Goal: Information Seeking & Learning: Compare options

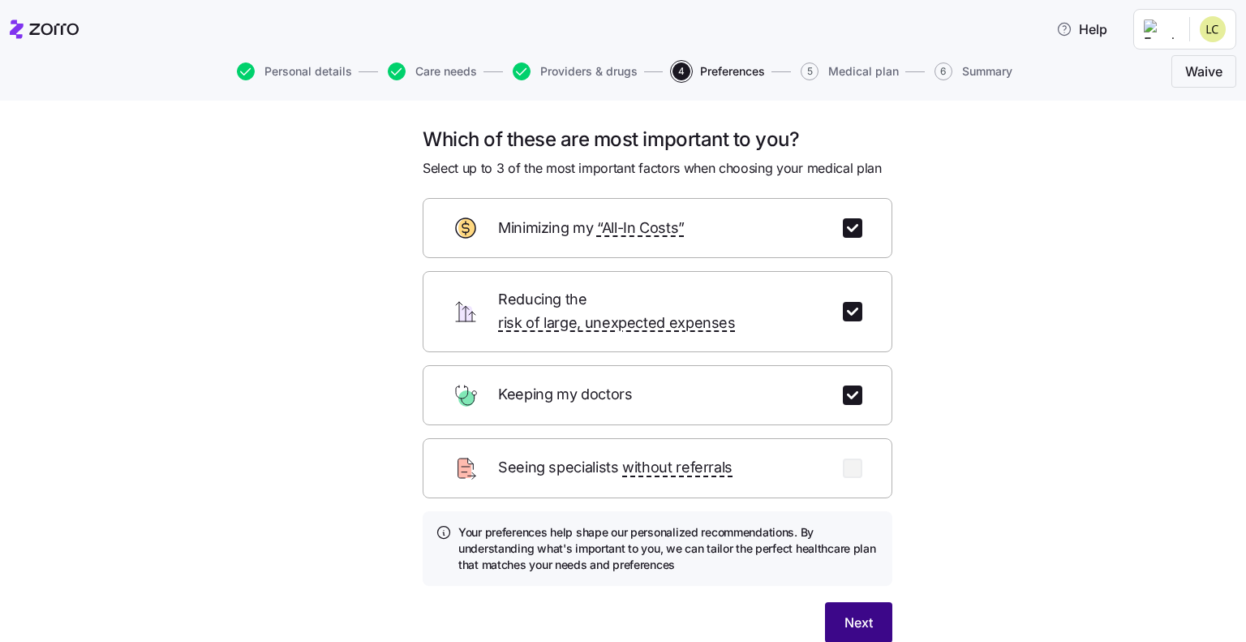
click at [846, 613] on span "Next" at bounding box center [859, 622] width 28 height 19
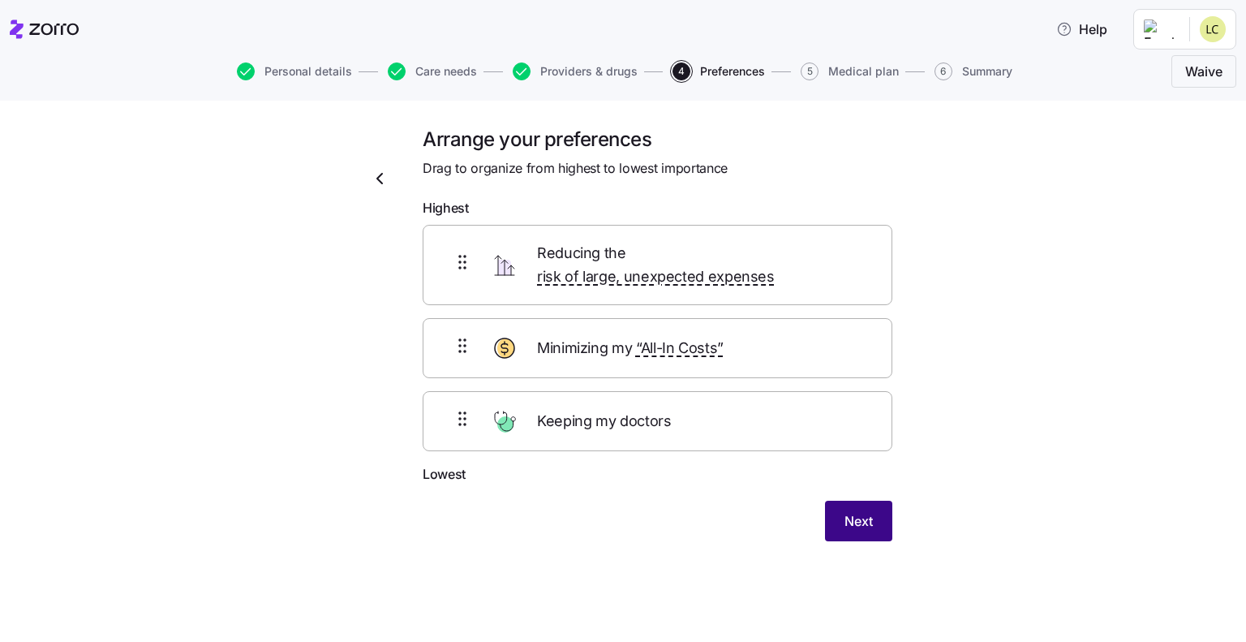
click at [869, 511] on span "Next" at bounding box center [859, 520] width 28 height 19
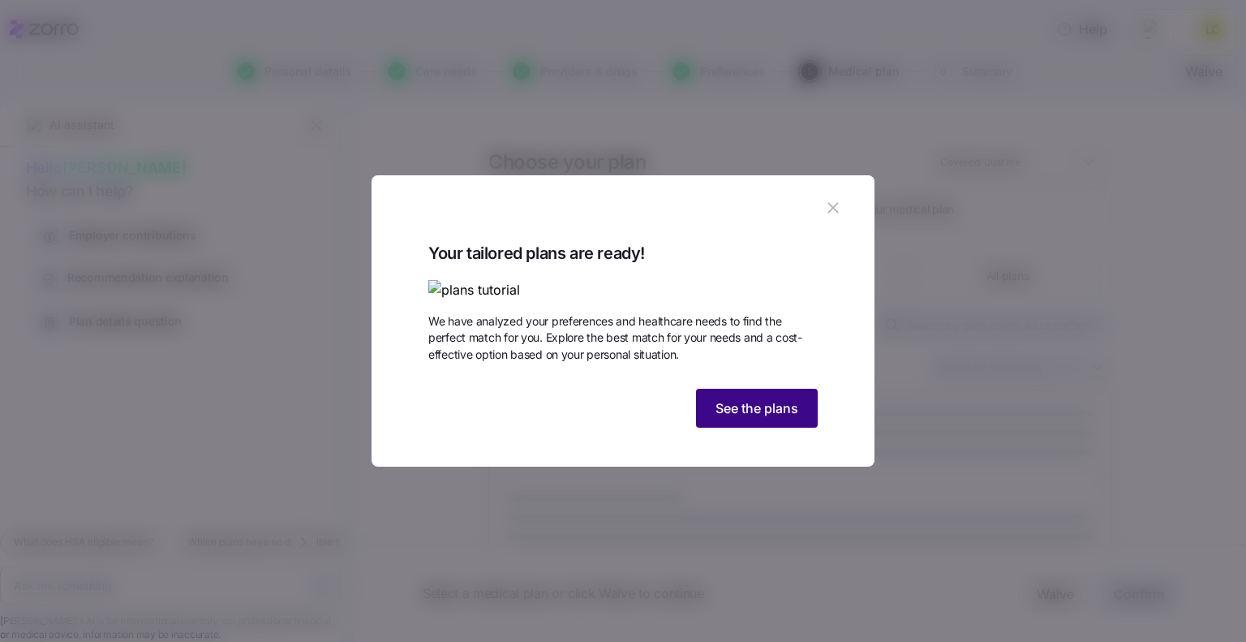
click at [742, 418] on span "See the plans" at bounding box center [757, 407] width 83 height 19
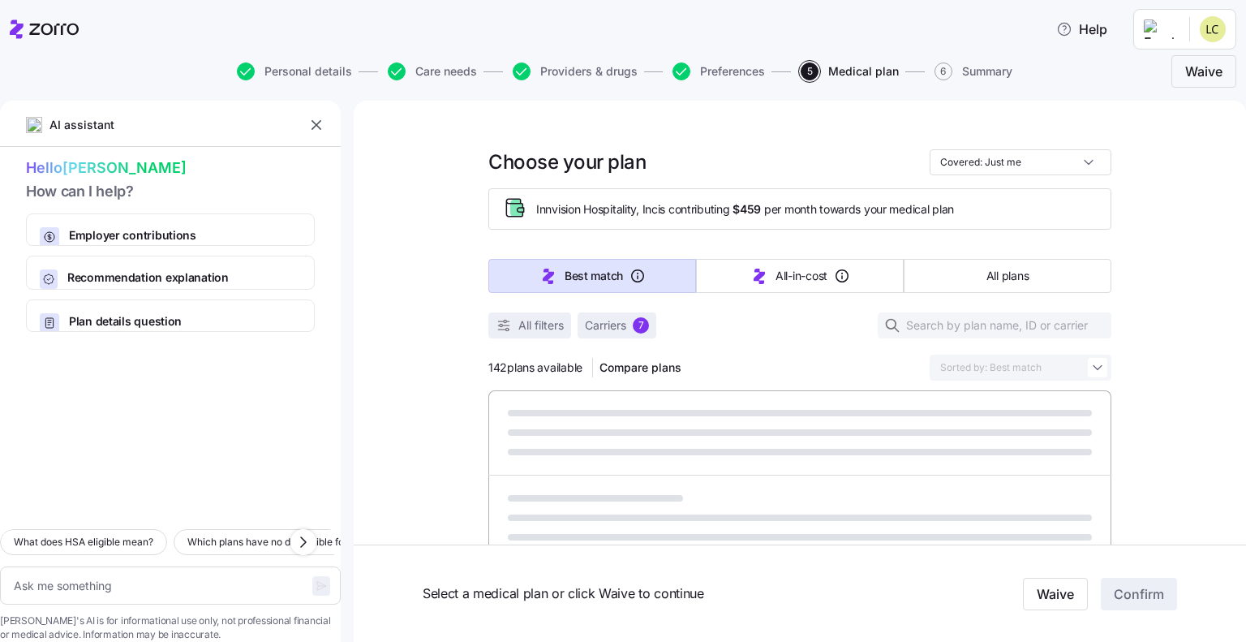
type textarea "x"
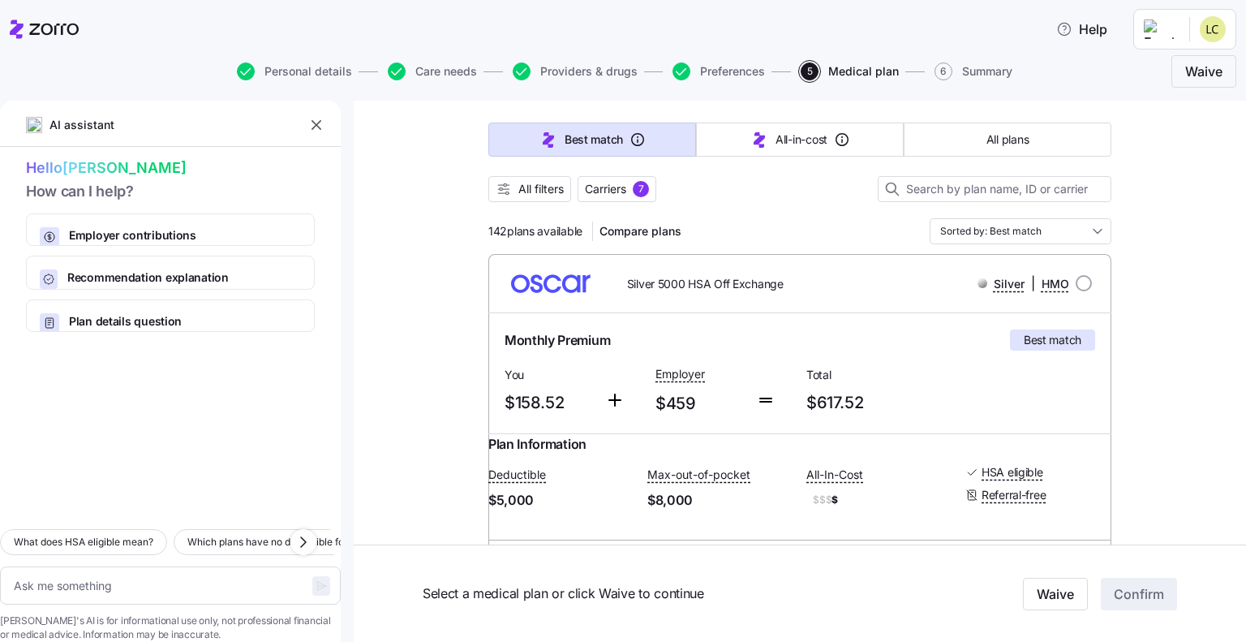
scroll to position [162, 0]
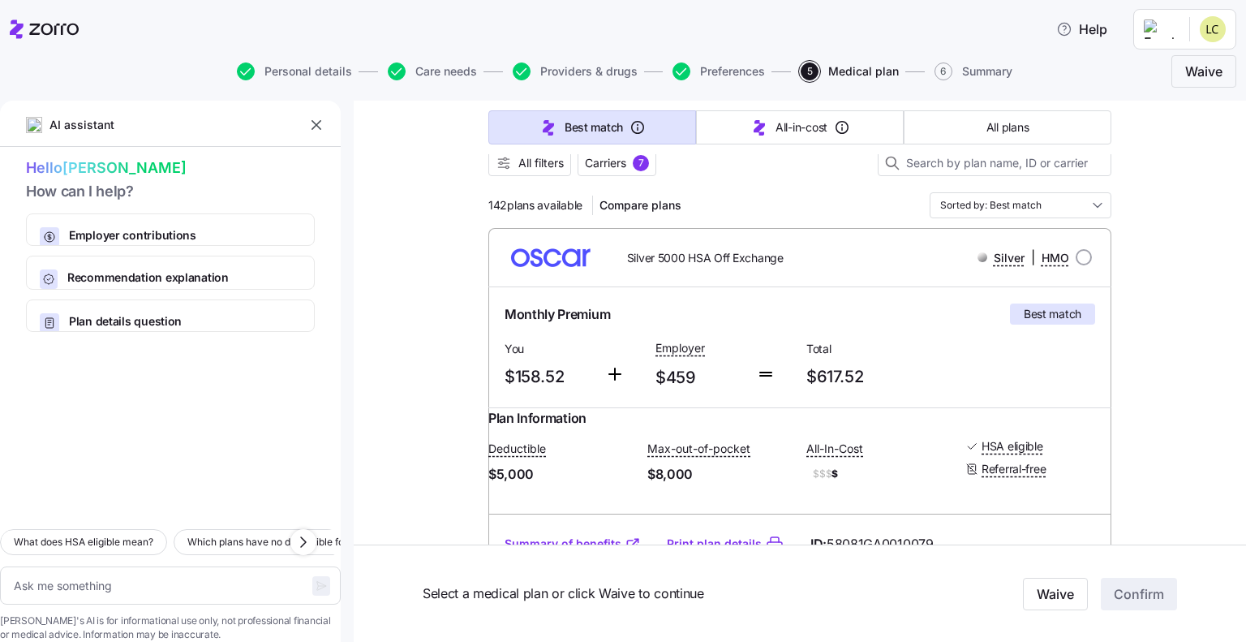
click at [320, 129] on icon "button" at bounding box center [317, 125] width 10 height 10
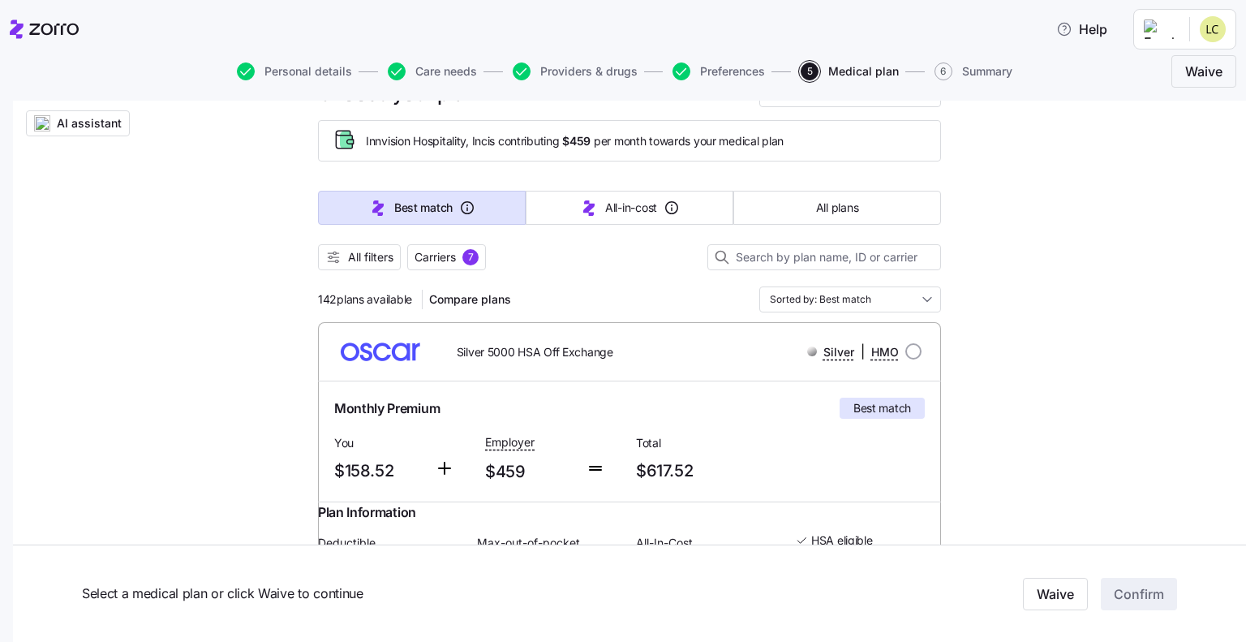
scroll to position [0, 0]
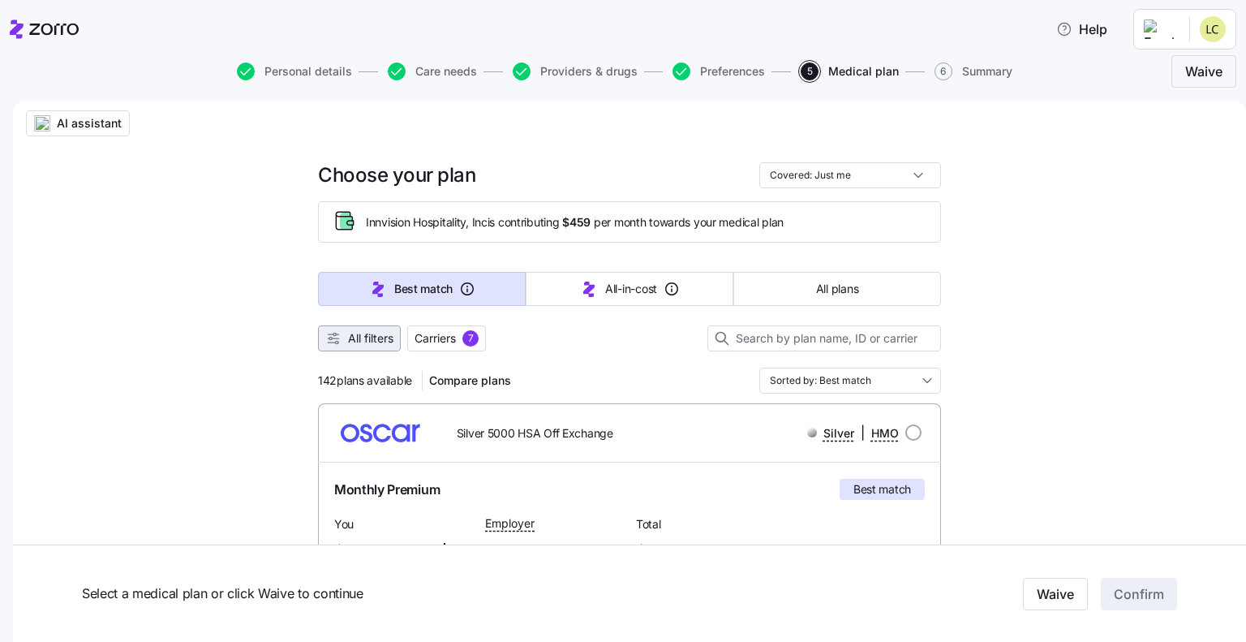
click at [334, 343] on icon "button" at bounding box center [333, 338] width 16 height 16
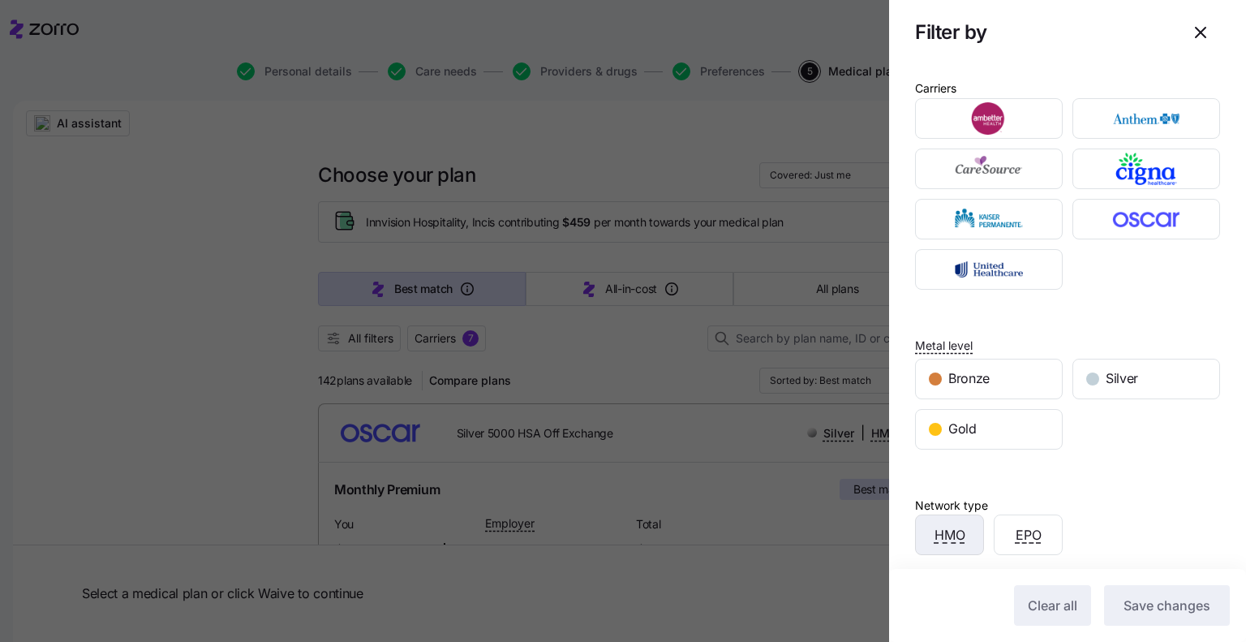
click at [956, 548] on div "HMO" at bounding box center [949, 534] width 67 height 39
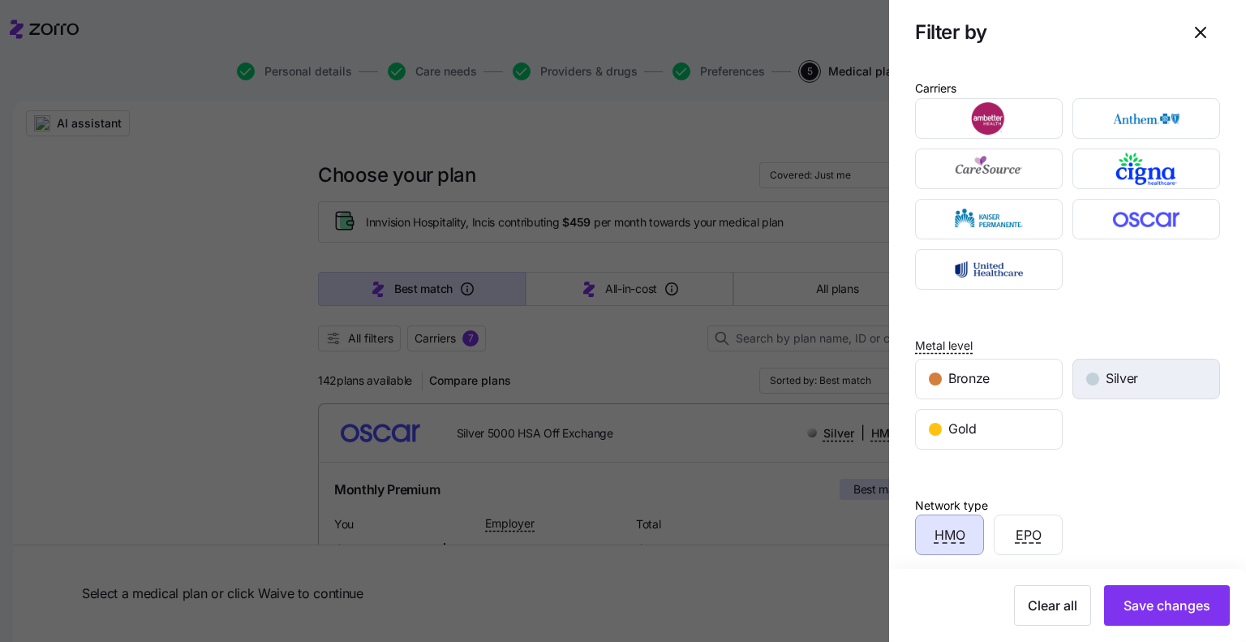
click at [1116, 372] on span "Silver" at bounding box center [1122, 378] width 32 height 20
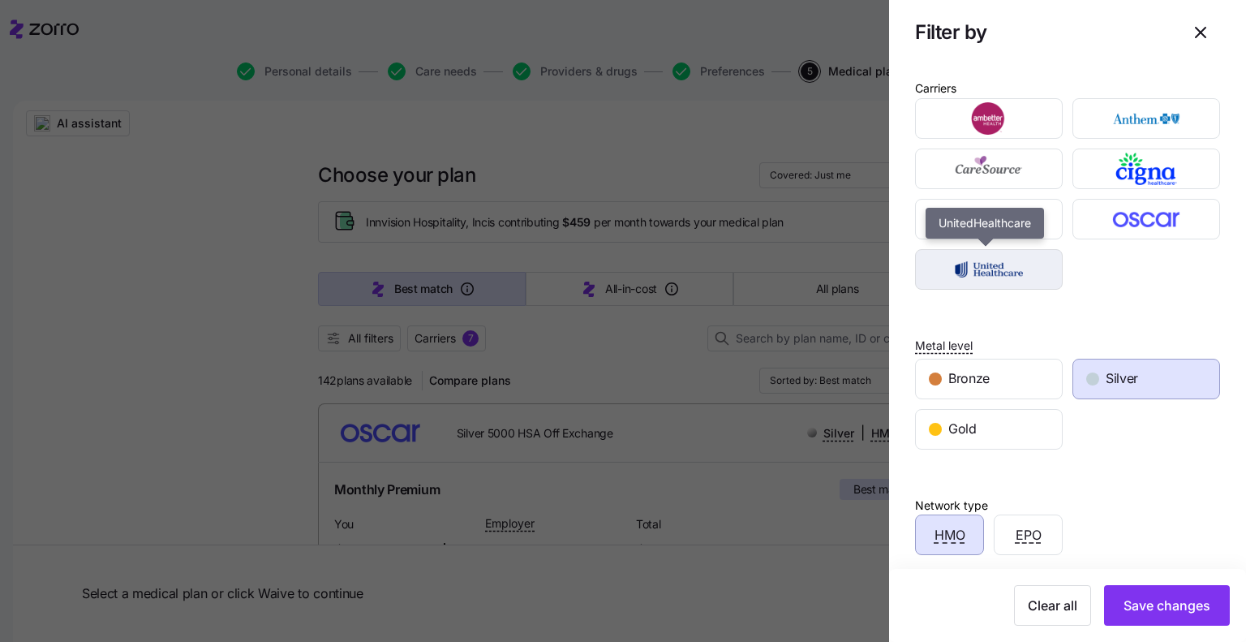
click at [980, 270] on img "button" at bounding box center [989, 269] width 119 height 32
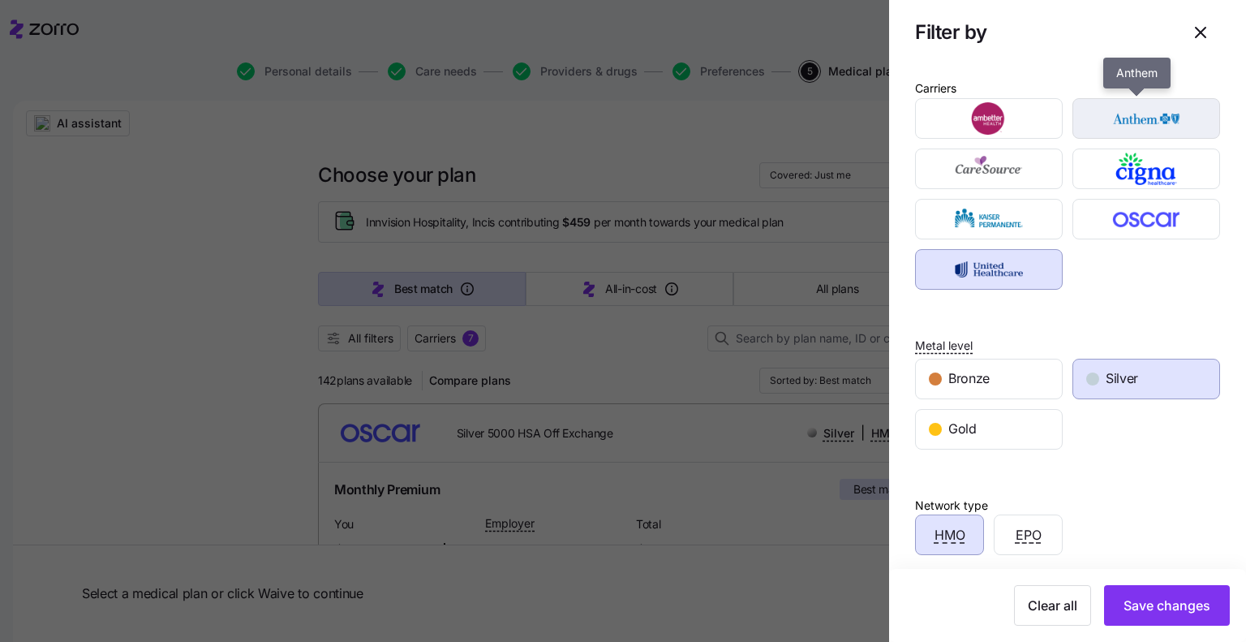
click at [1096, 118] on img "button" at bounding box center [1146, 118] width 119 height 32
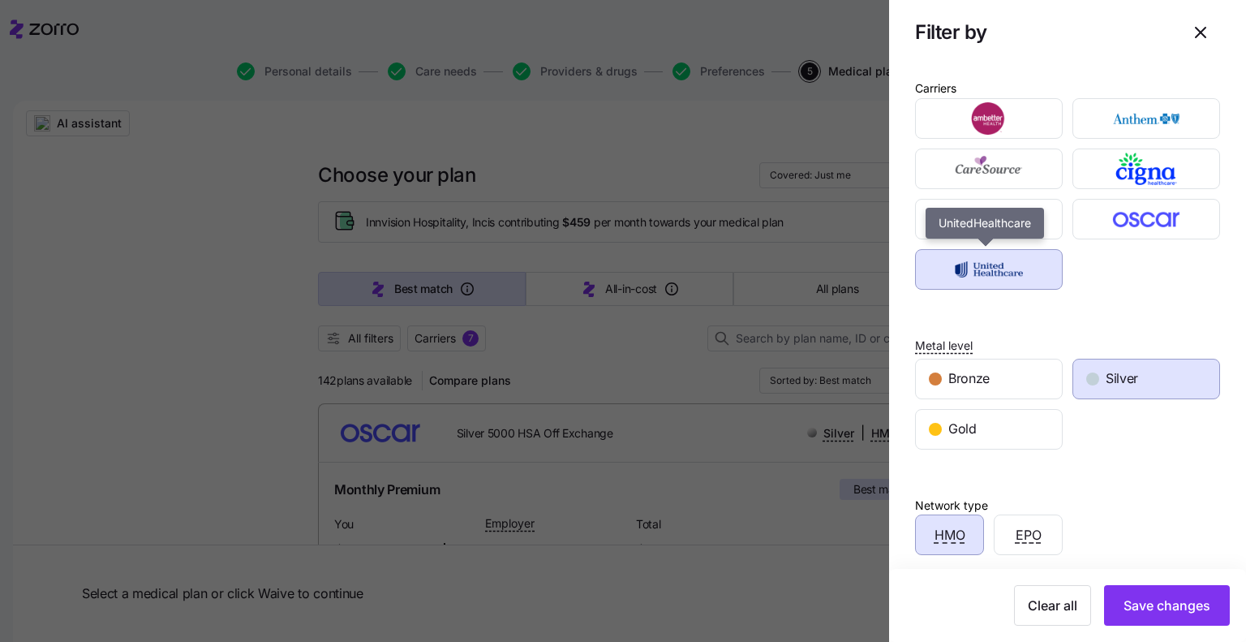
click at [1009, 296] on div "Carriers Cigna Healthcare [PERSON_NAME] Permanente UnitedHealthcare Metal level…" at bounding box center [1067, 432] width 357 height 735
click at [1012, 270] on img "button" at bounding box center [989, 269] width 119 height 32
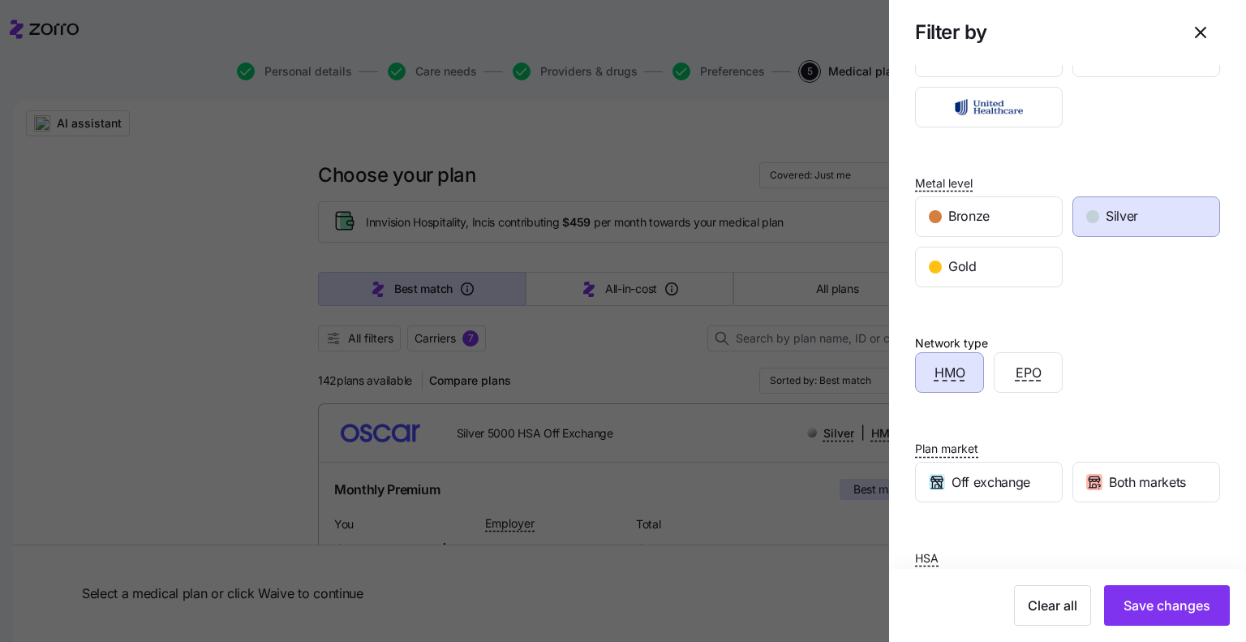
scroll to position [228, 0]
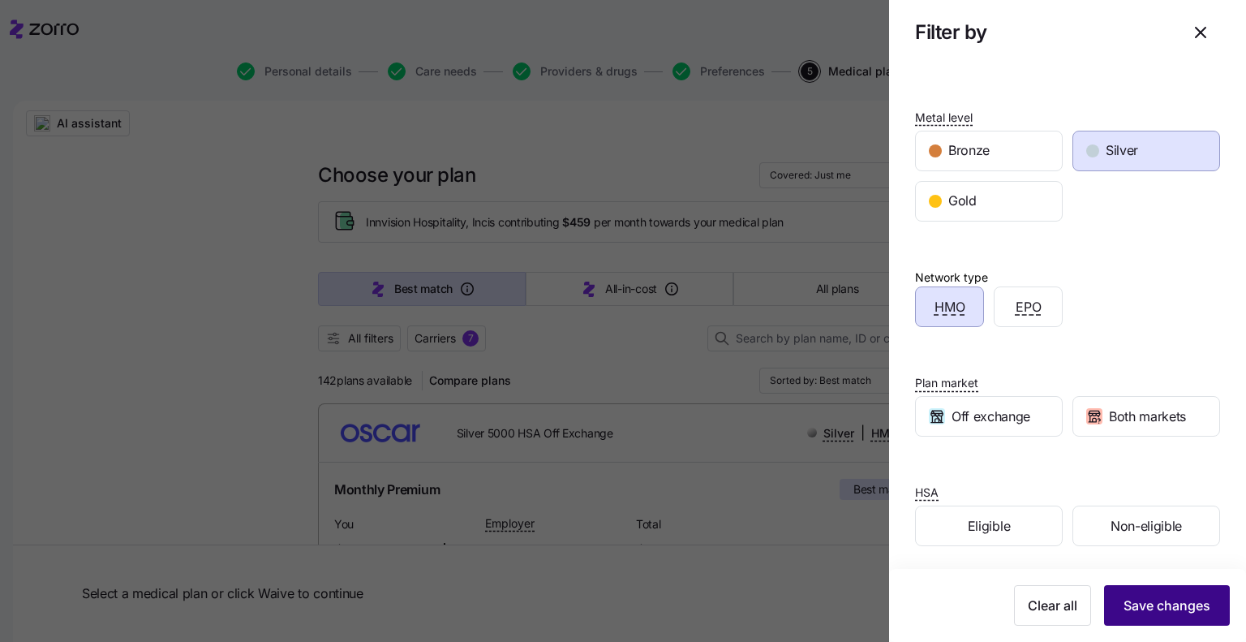
click at [1146, 613] on span "Save changes" at bounding box center [1167, 605] width 87 height 19
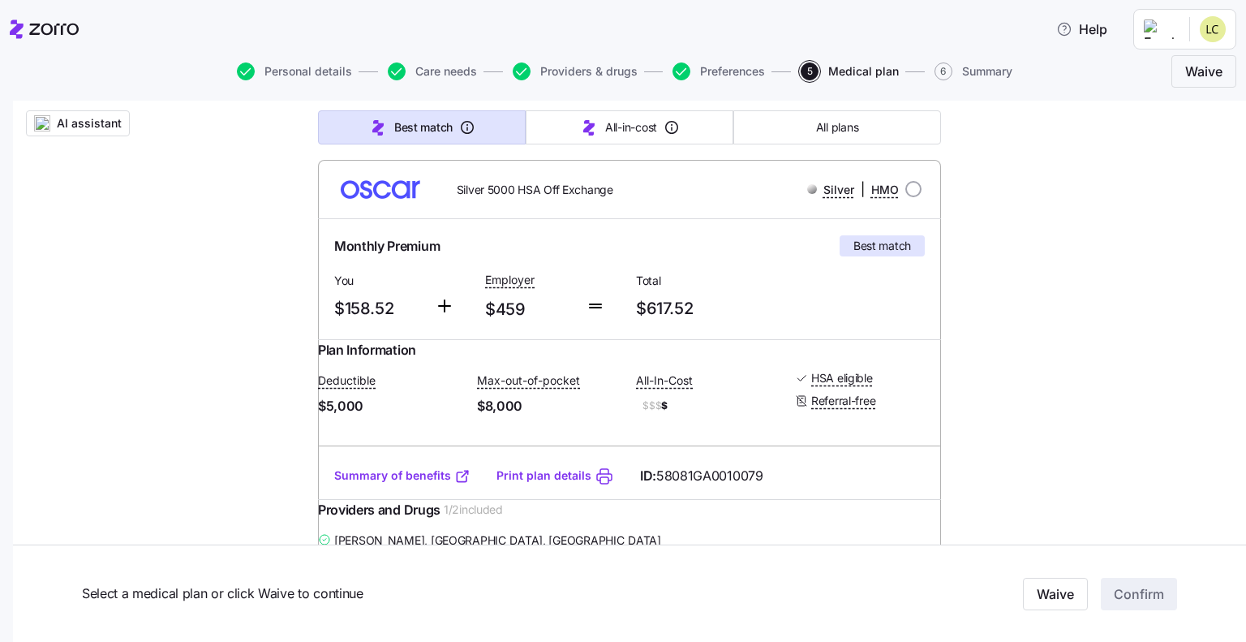
scroll to position [162, 0]
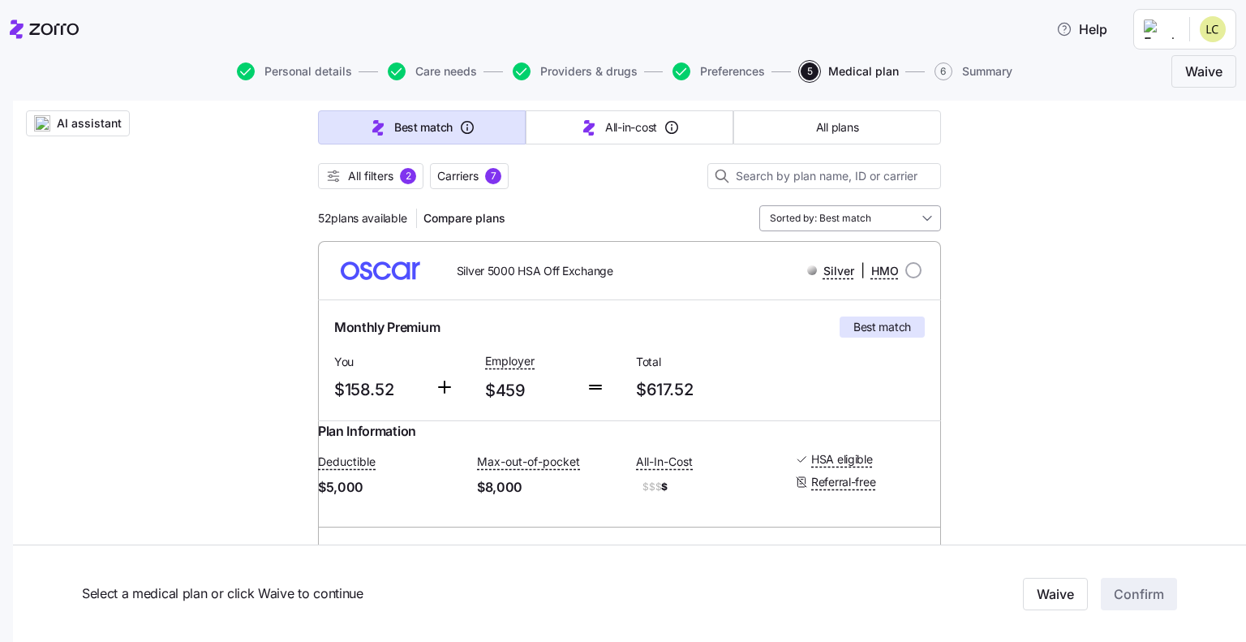
click at [904, 221] on input "Sorted by: Best match" at bounding box center [850, 218] width 182 height 26
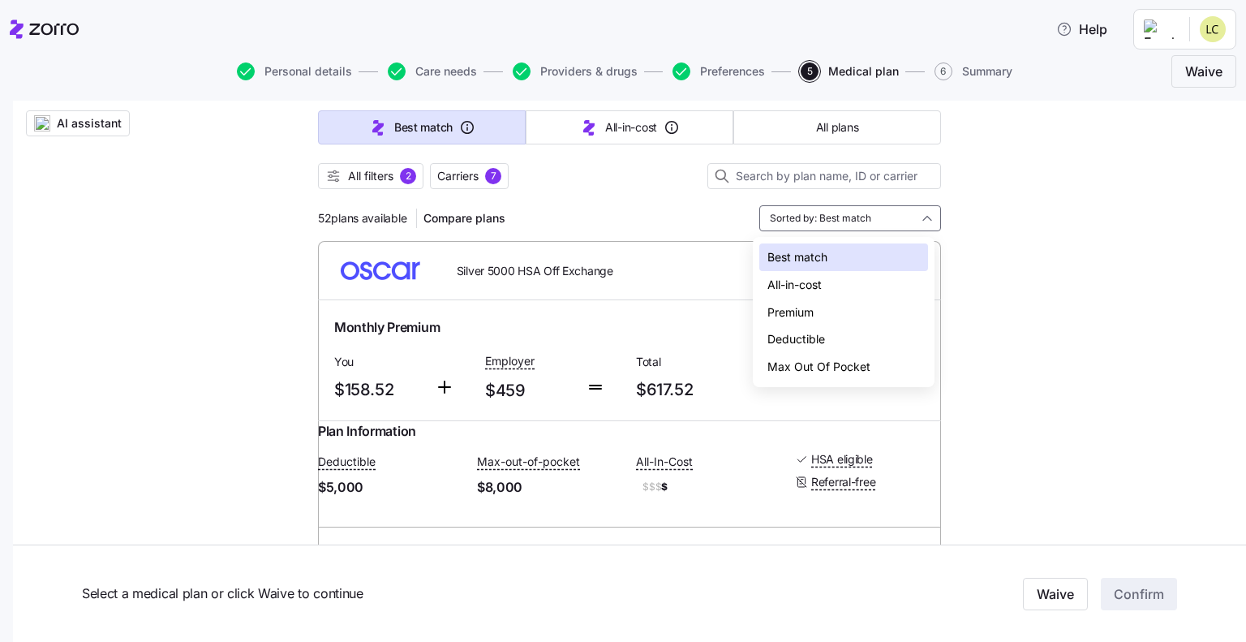
click at [805, 259] on div "Best match" at bounding box center [843, 257] width 169 height 28
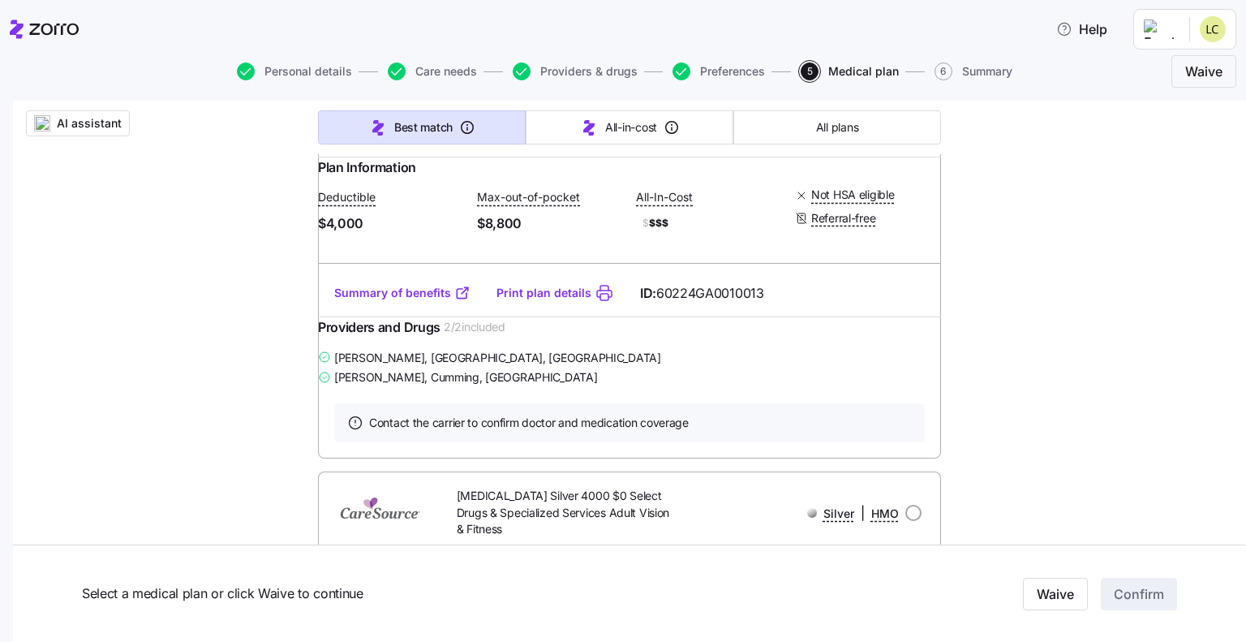
scroll to position [8438, 0]
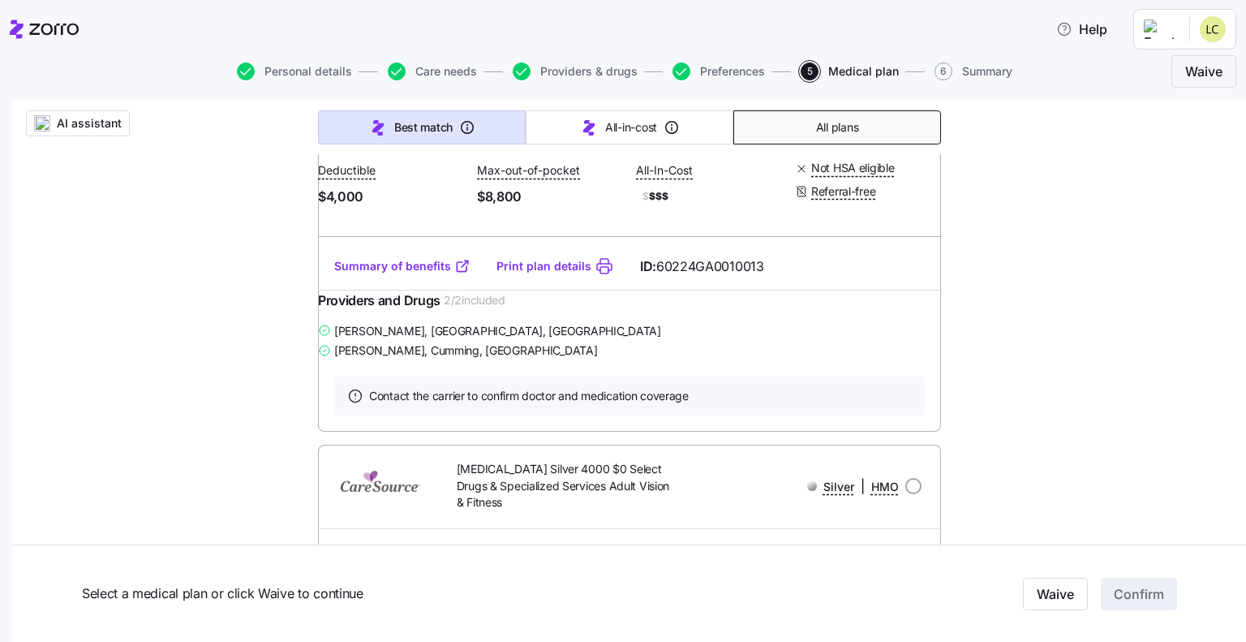
click at [858, 138] on button "All plans" at bounding box center [837, 127] width 208 height 34
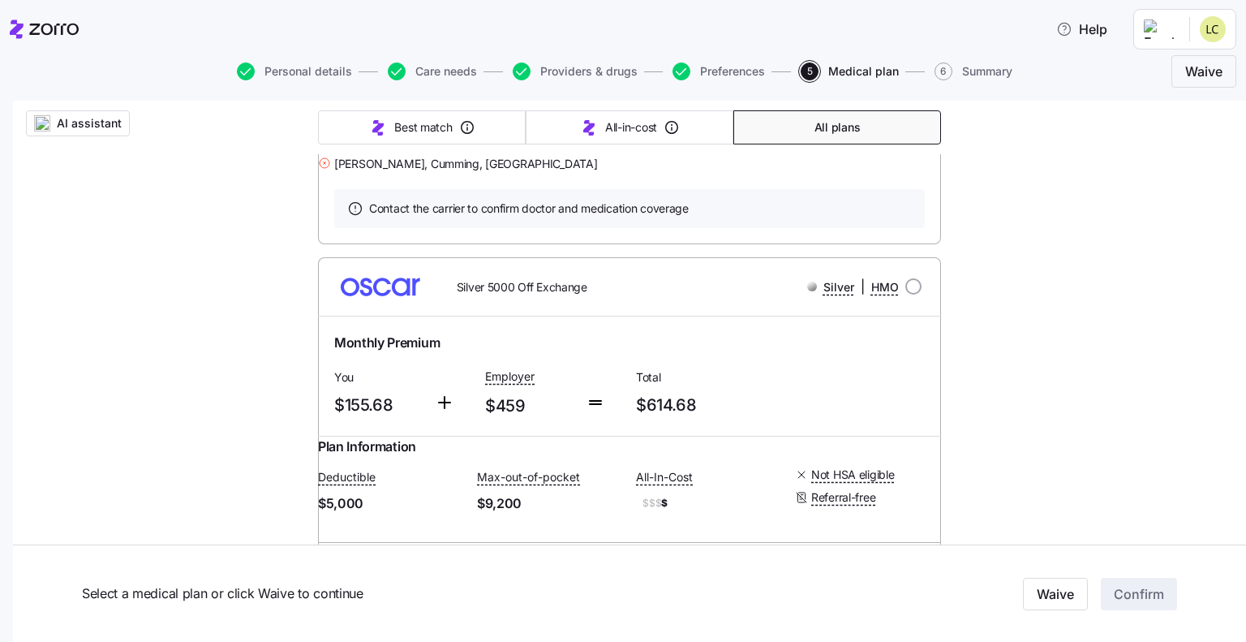
scroll to position [0, 0]
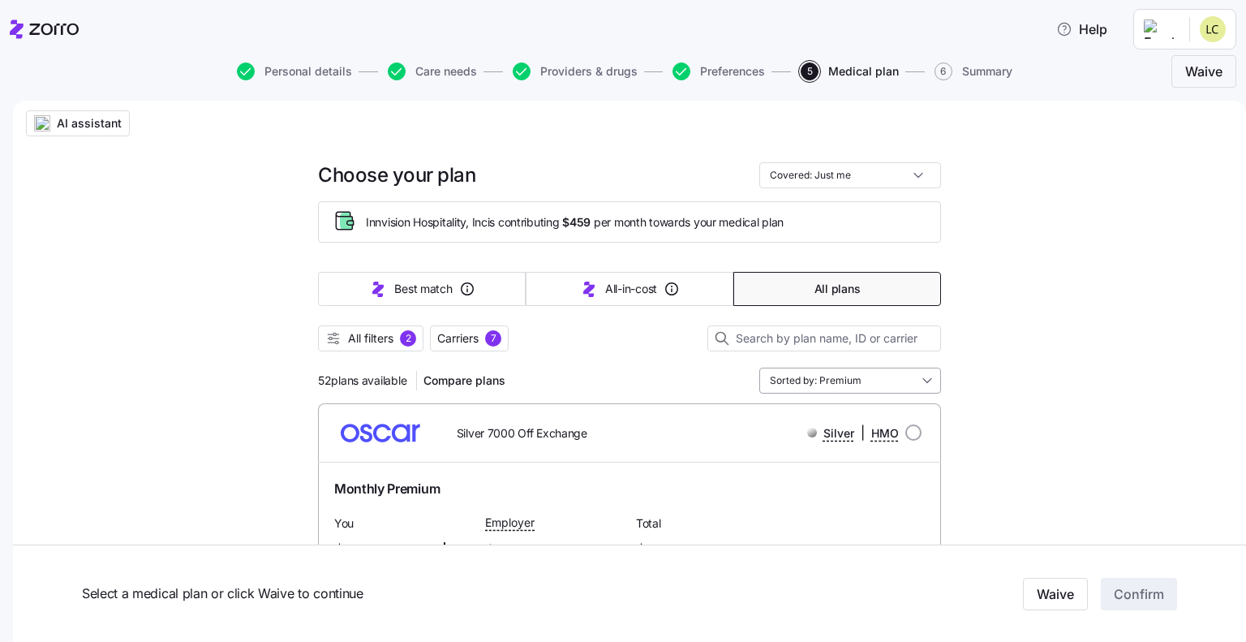
click at [863, 381] on input "Sorted by: Premium" at bounding box center [850, 381] width 182 height 26
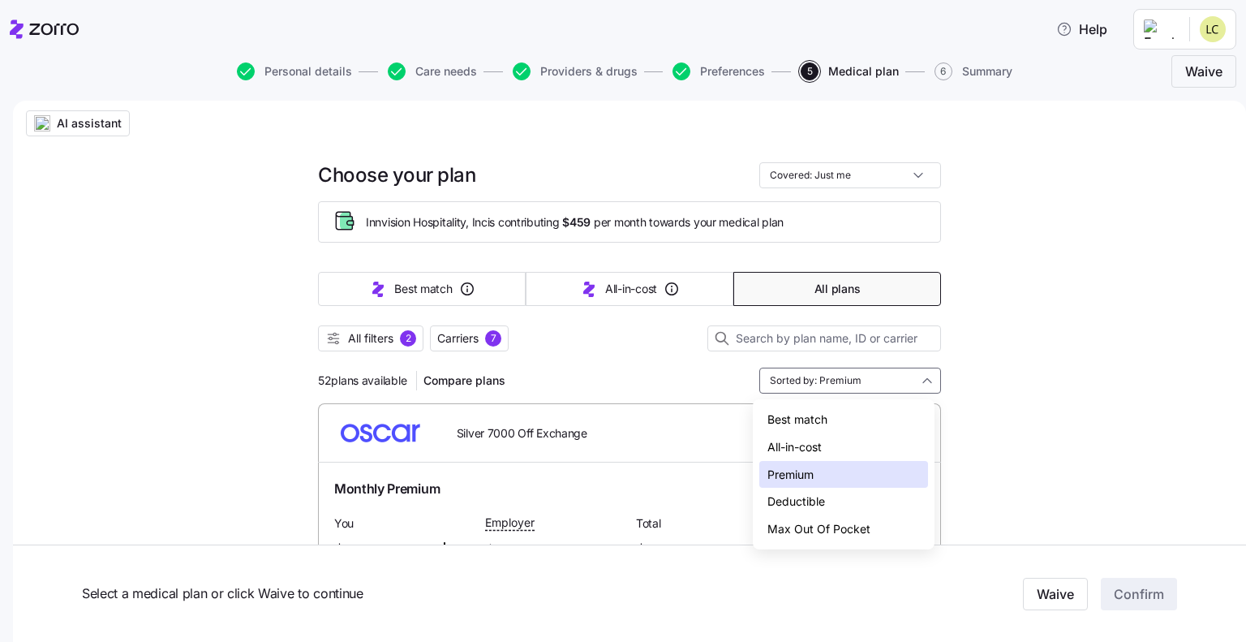
click at [859, 444] on div "All-in-cost" at bounding box center [843, 447] width 169 height 28
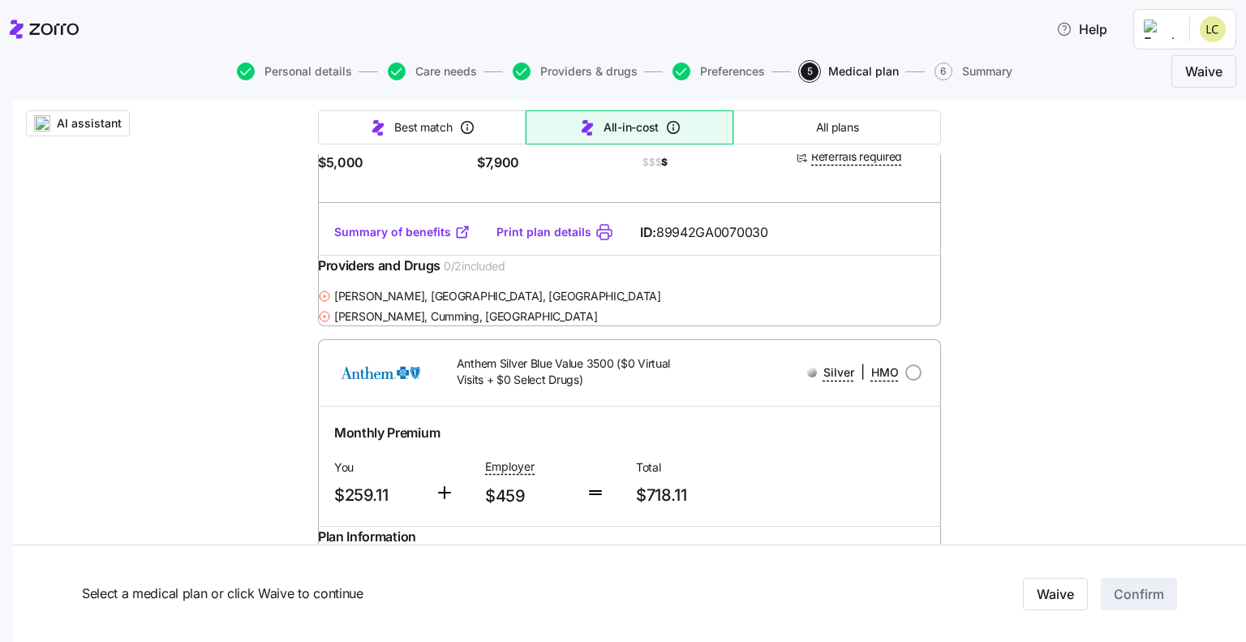
scroll to position [6247, 0]
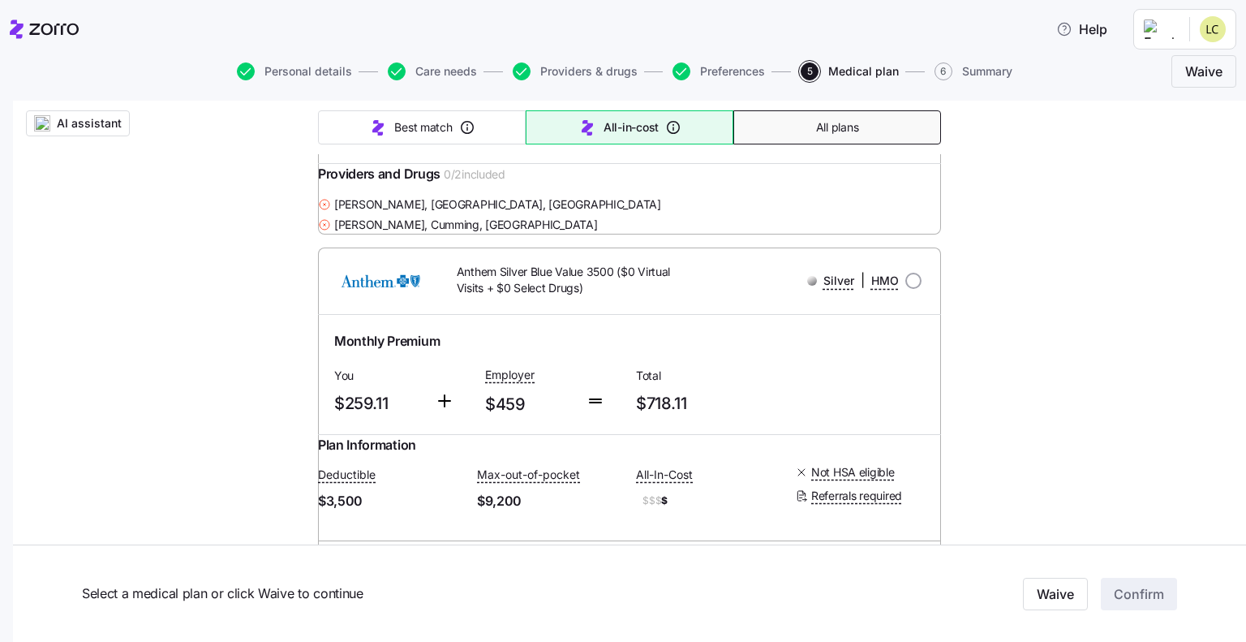
click at [871, 124] on button "All plans" at bounding box center [837, 127] width 208 height 34
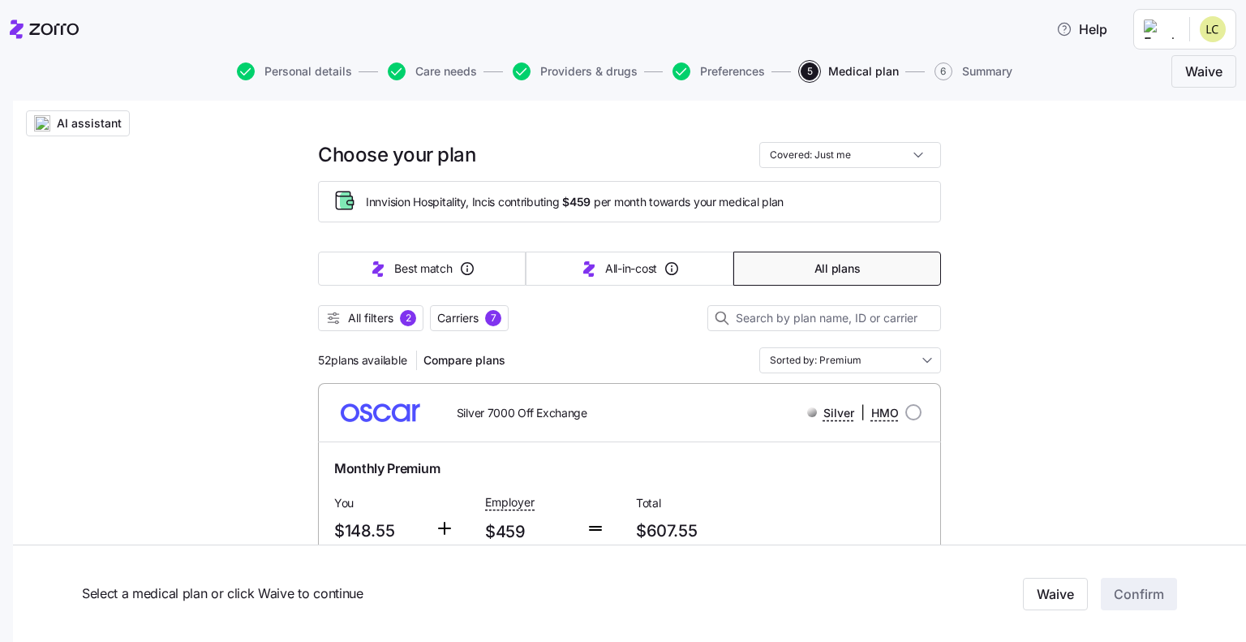
scroll to position [0, 0]
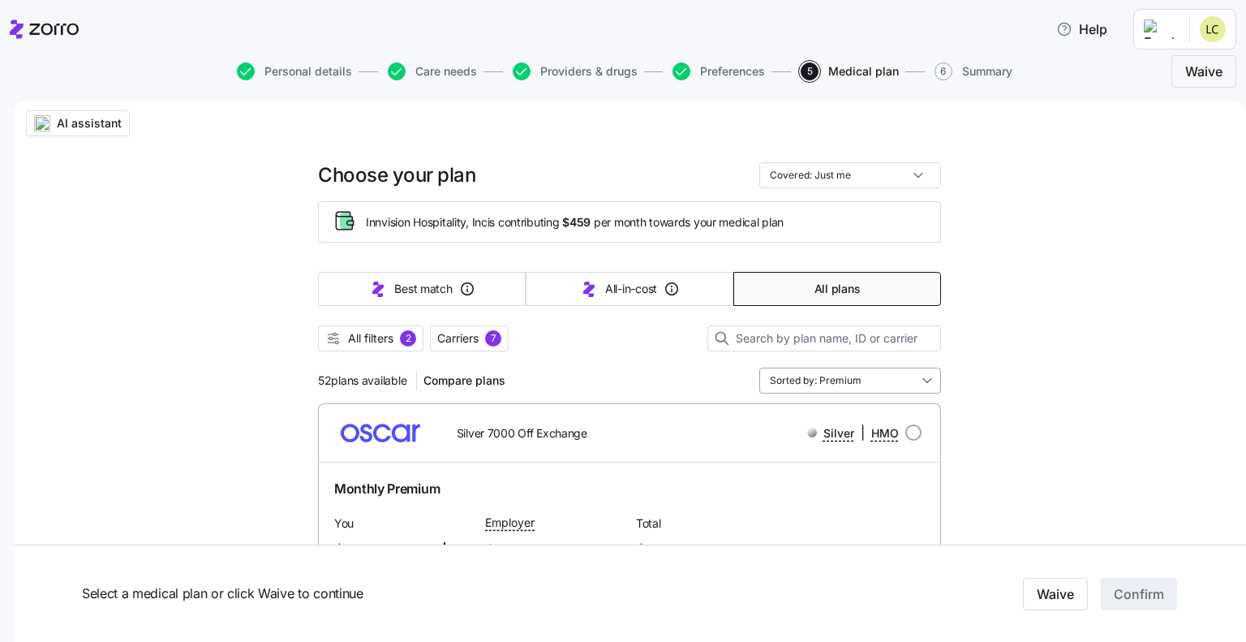
click at [891, 385] on input "Sorted by: Premium" at bounding box center [850, 381] width 182 height 26
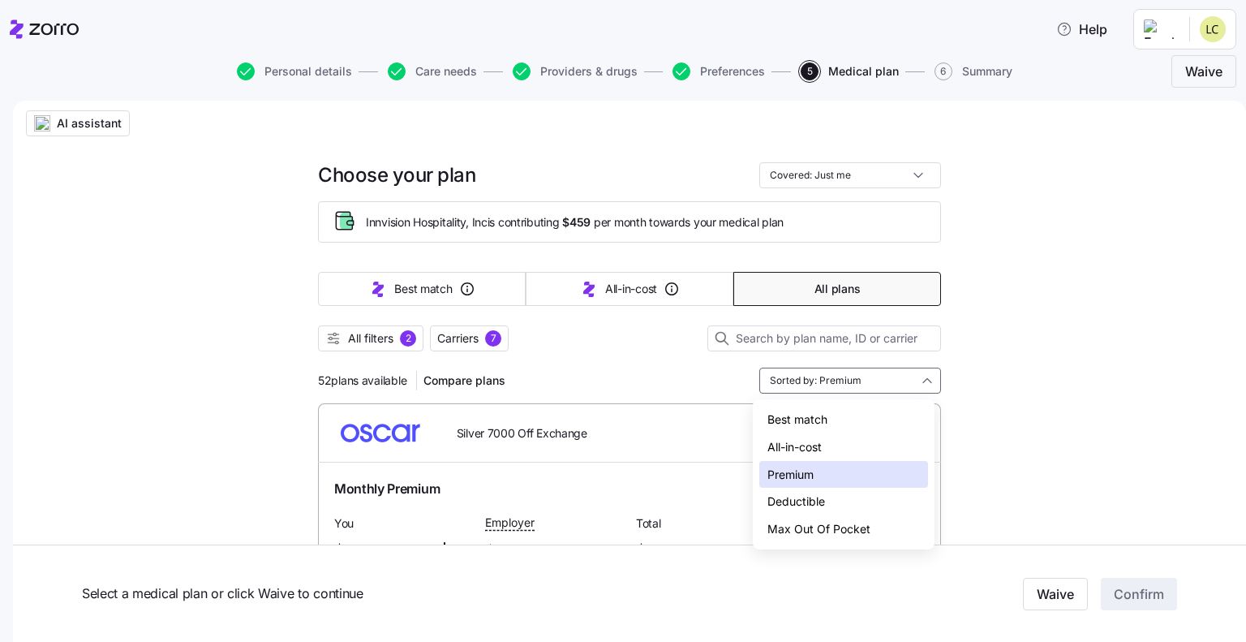
click at [856, 494] on div "Deductible" at bounding box center [843, 502] width 169 height 28
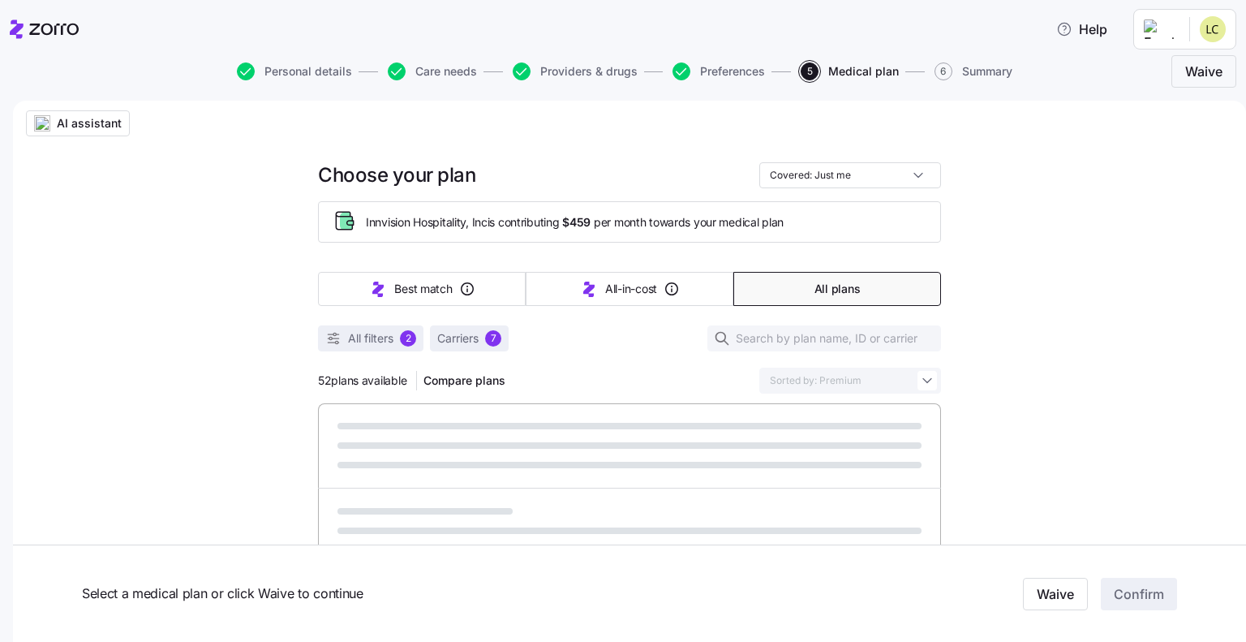
type input "Sorted by: Deductible"
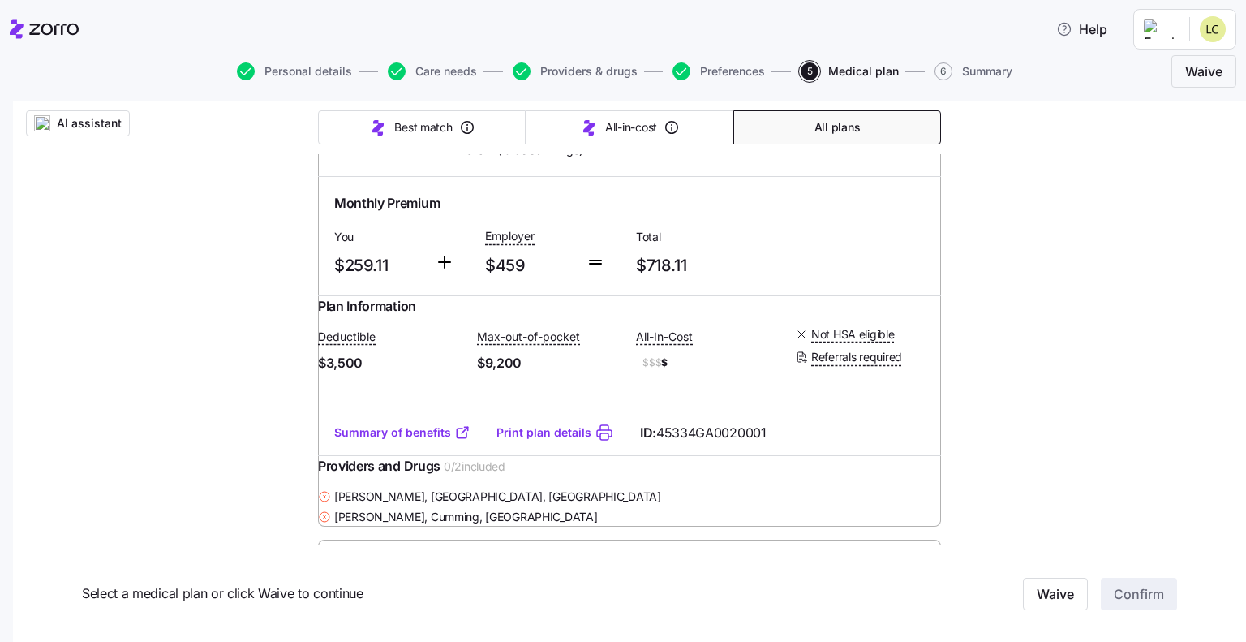
scroll to position [6572, 0]
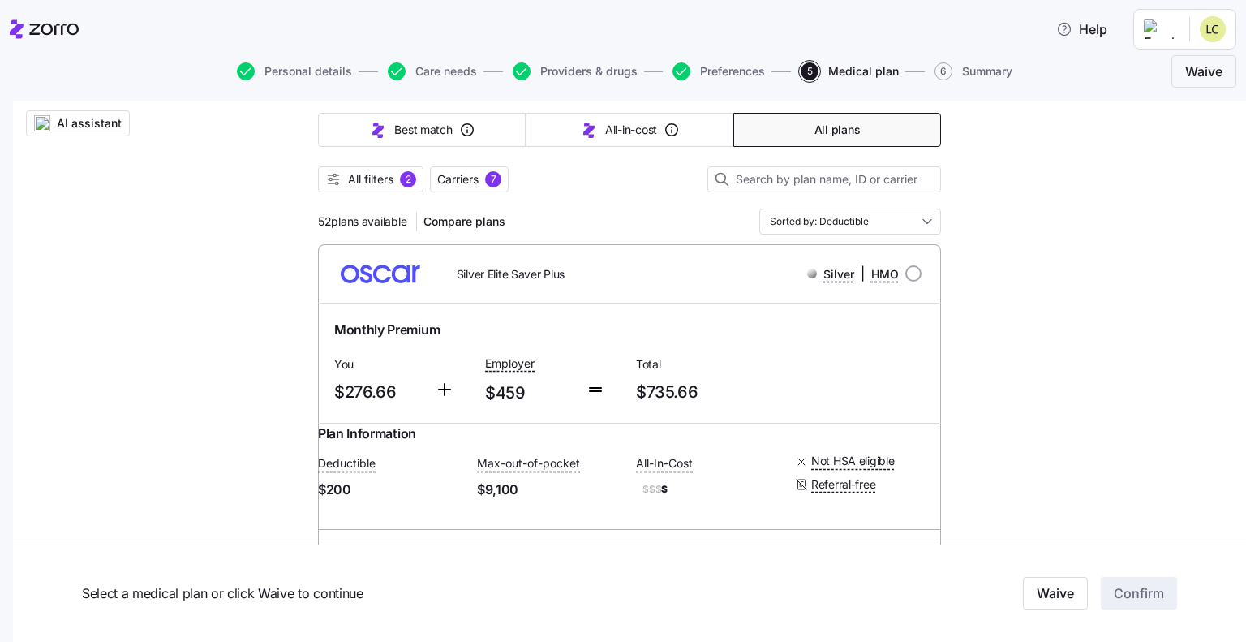
scroll to position [162, 0]
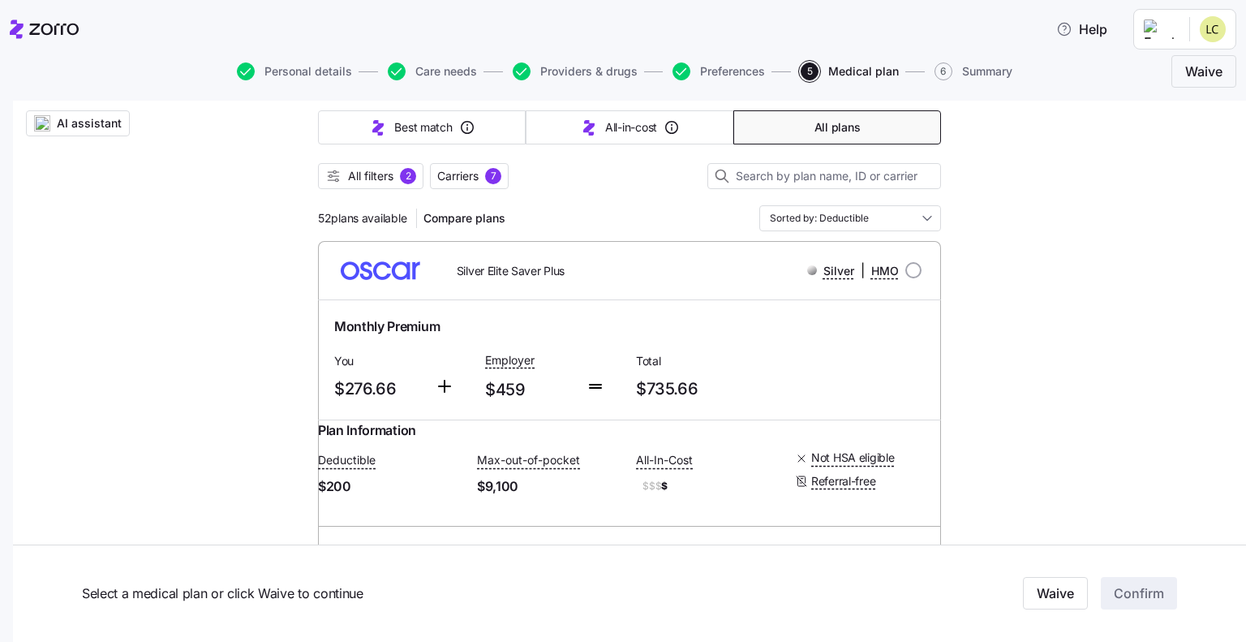
click at [363, 170] on span "All filters" at bounding box center [370, 176] width 45 height 16
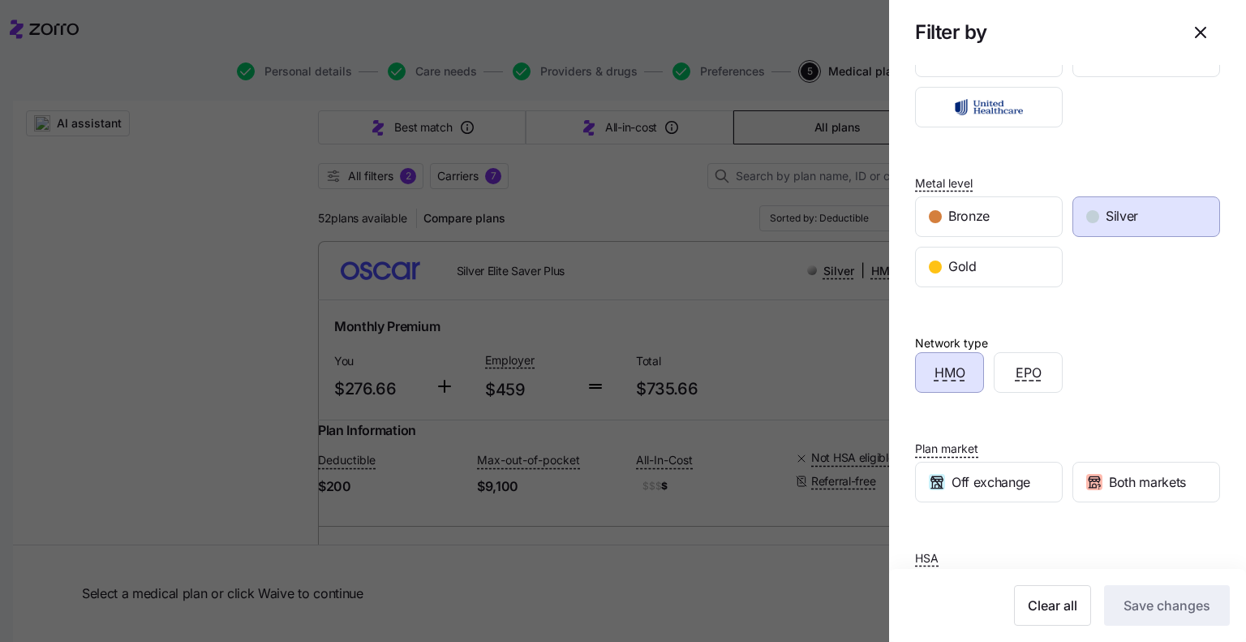
scroll to position [228, 0]
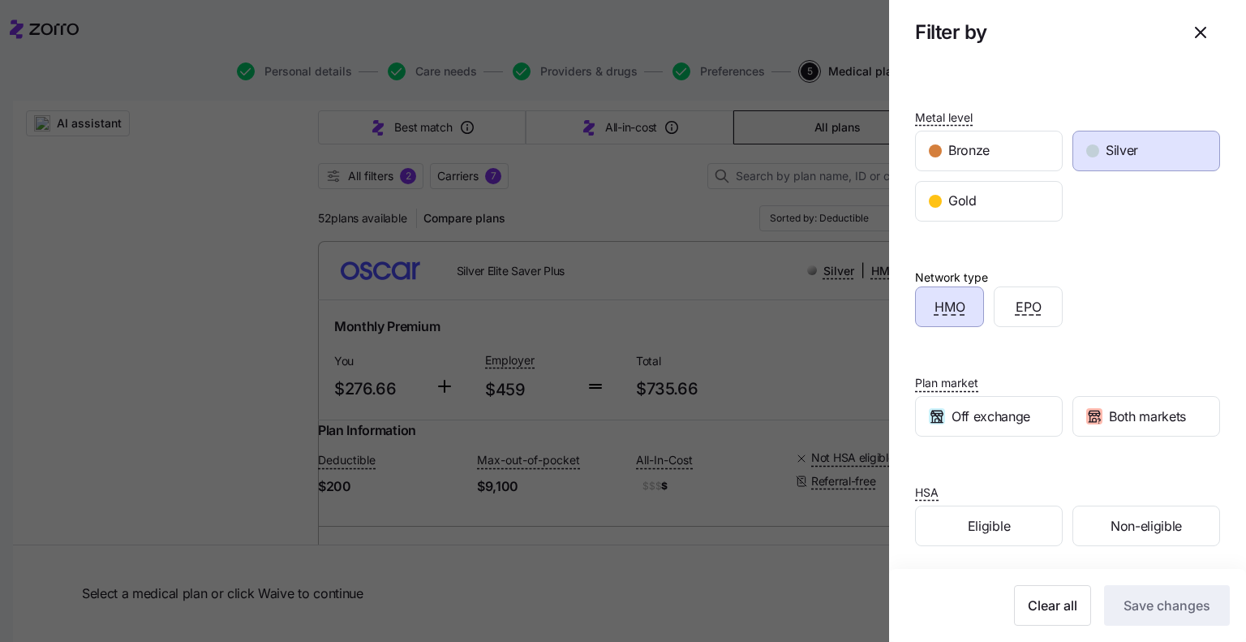
click at [1191, 34] on icon "button" at bounding box center [1200, 32] width 19 height 19
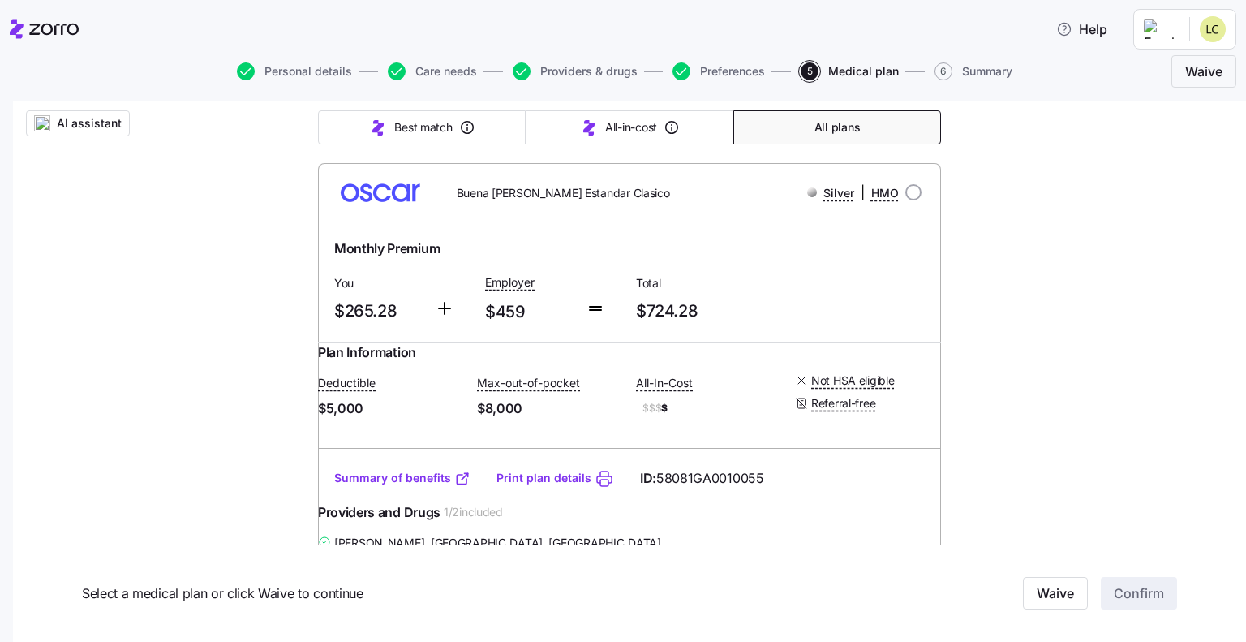
scroll to position [15577, 0]
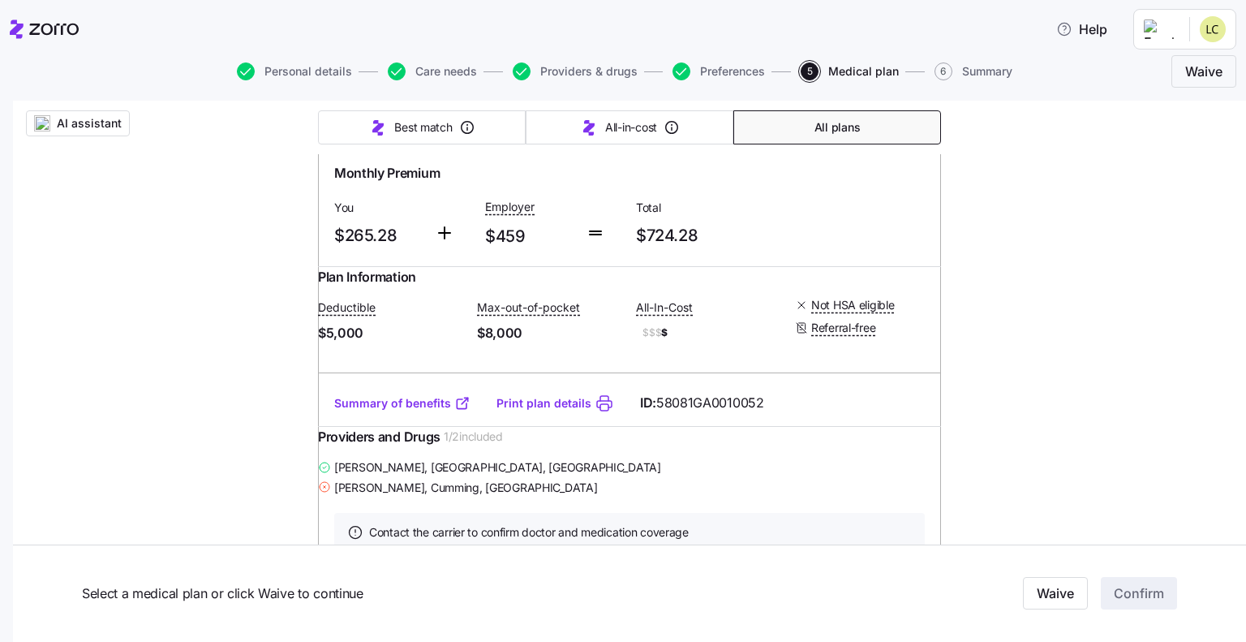
scroll to position [16226, 0]
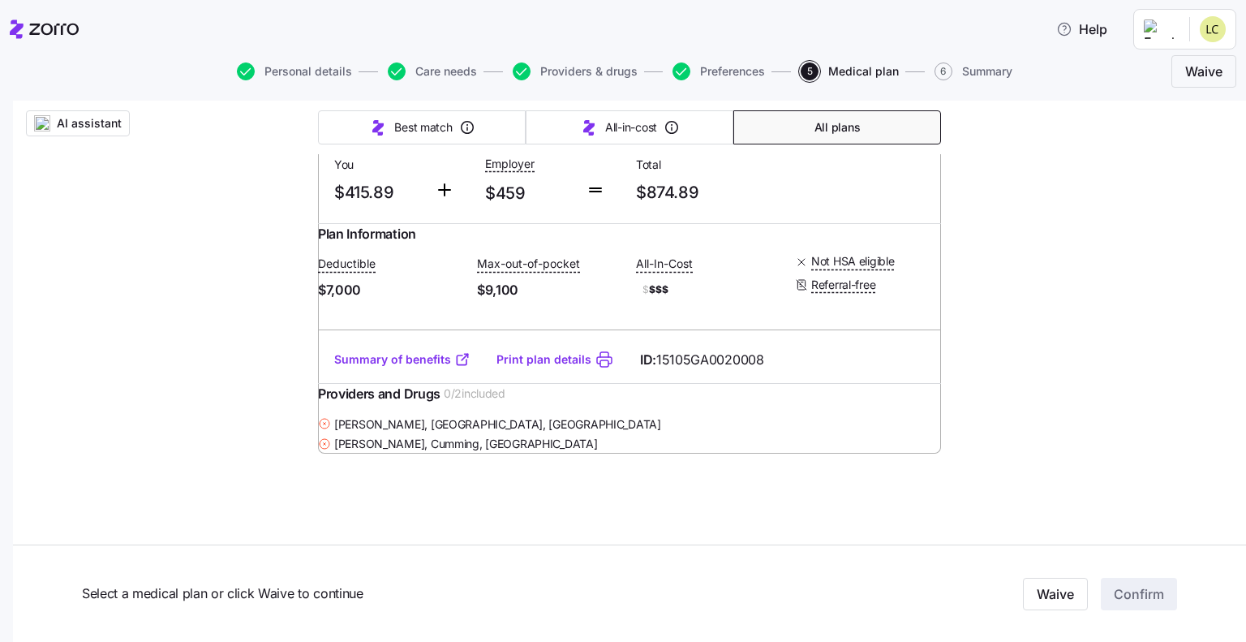
scroll to position [24908, 0]
